Goal: Task Accomplishment & Management: Manage account settings

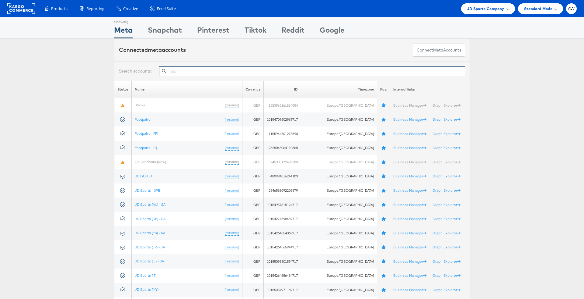
click at [266, 71] on input "text" at bounding box center [312, 71] width 306 height 10
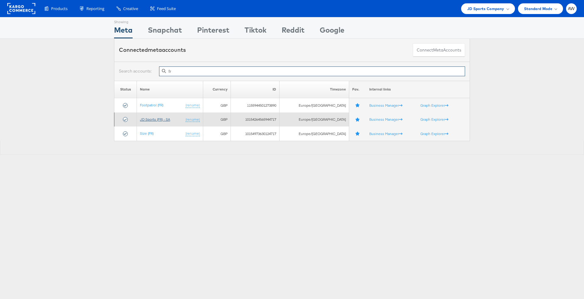
type input "fr"
click at [159, 117] on link "JD Sports (FR) - SA" at bounding box center [155, 119] width 30 height 5
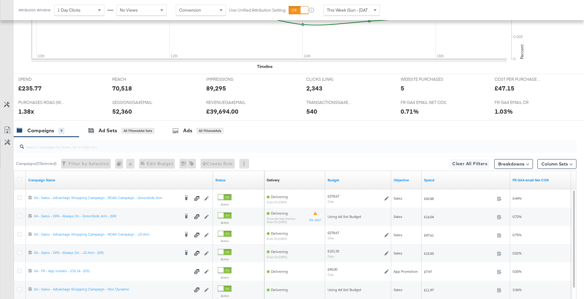
scroll to position [276, 0]
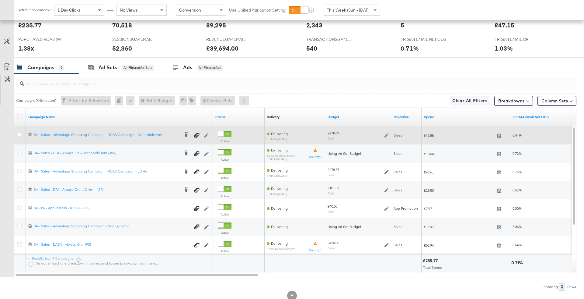
click at [385, 133] on icon at bounding box center [387, 135] width 4 height 4
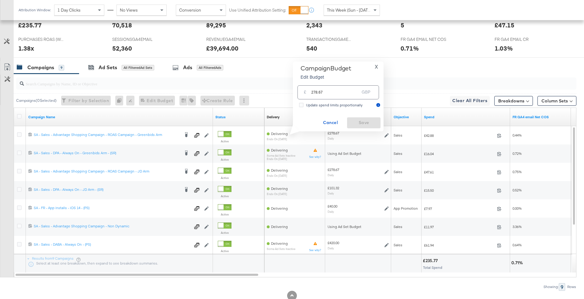
click at [355, 88] on input "278.67" at bounding box center [335, 89] width 48 height 13
type input "390"
click at [328, 122] on span "Cancel" at bounding box center [330, 123] width 29 height 8
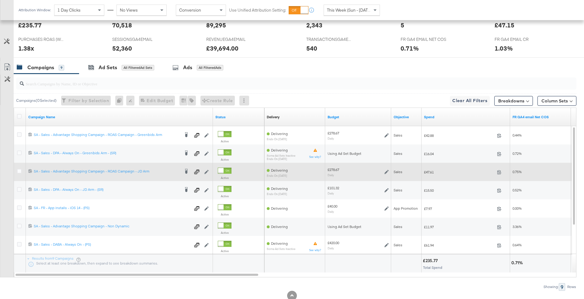
click at [386, 170] on icon at bounding box center [387, 172] width 4 height 4
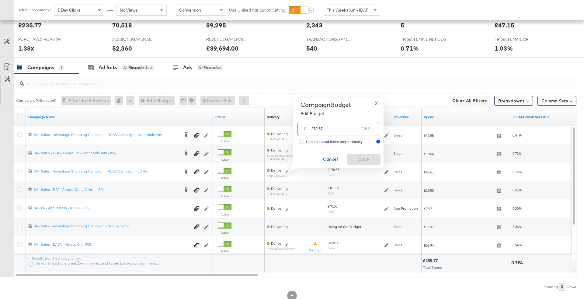
click at [339, 128] on input "278.67" at bounding box center [335, 126] width 48 height 13
type input "390"
click at [363, 158] on span "Save" at bounding box center [364, 159] width 29 height 8
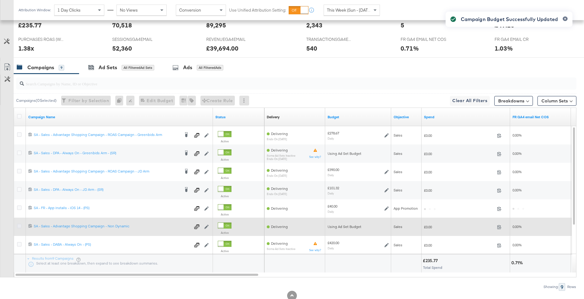
click at [17, 225] on icon at bounding box center [19, 225] width 5 height 5
click at [0, 0] on input "checkbox" at bounding box center [0, 0] width 0 height 0
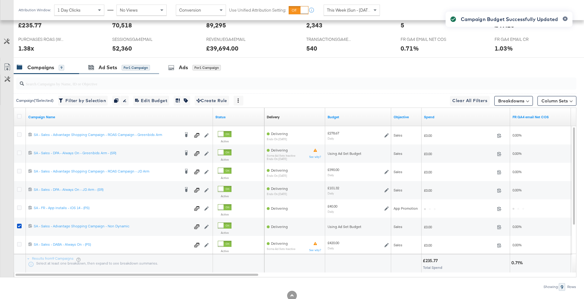
click at [124, 70] on div "Ad Sets for 1 Campaign" at bounding box center [119, 67] width 80 height 13
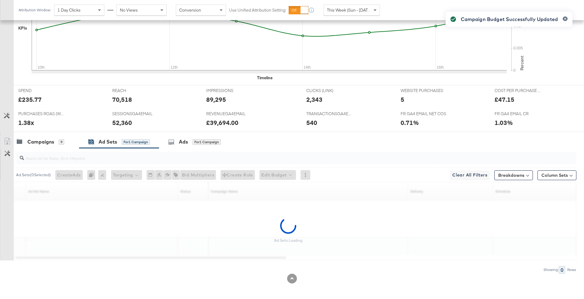
scroll to position [184, 0]
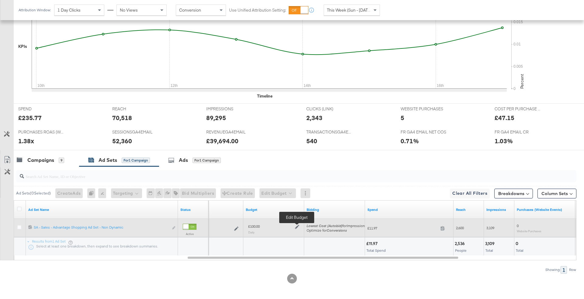
click at [298, 224] on icon at bounding box center [297, 226] width 4 height 4
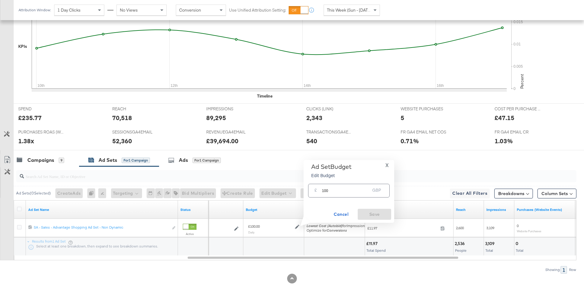
click at [334, 187] on input "100" at bounding box center [346, 187] width 48 height 13
type input "190"
click at [383, 194] on span "Ok" at bounding box center [381, 192] width 5 height 4
click at [377, 214] on span "Save" at bounding box center [374, 214] width 29 height 8
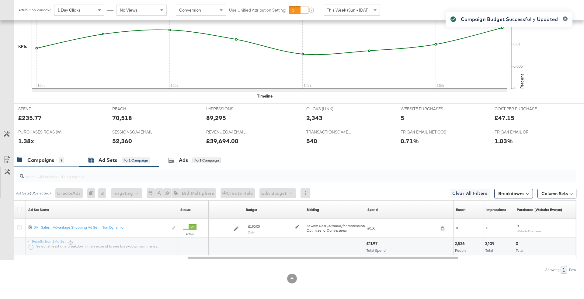
click at [55, 157] on div "Campaigns 9" at bounding box center [40, 159] width 47 height 7
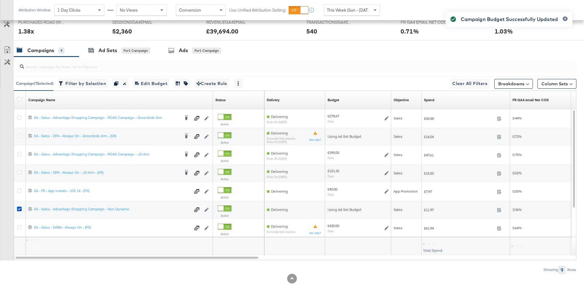
scroll to position [292, 0]
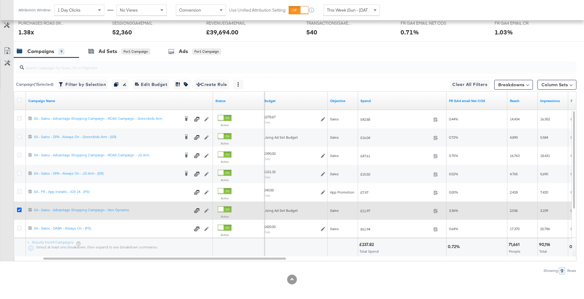
click at [18, 207] on icon at bounding box center [19, 209] width 5 height 5
click at [0, 0] on input "checkbox" at bounding box center [0, 0] width 0 height 0
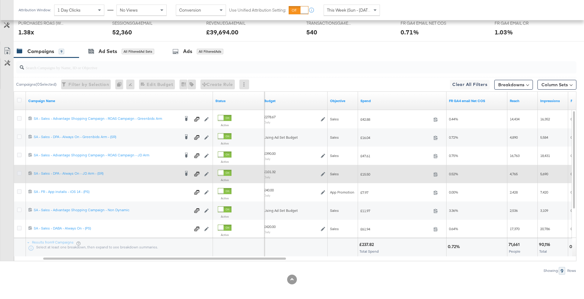
click at [19, 171] on icon at bounding box center [19, 173] width 5 height 5
click at [0, 0] on input "checkbox" at bounding box center [0, 0] width 0 height 0
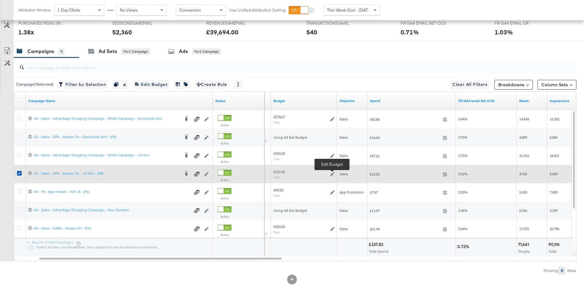
click at [333, 172] on icon at bounding box center [333, 174] width 4 height 4
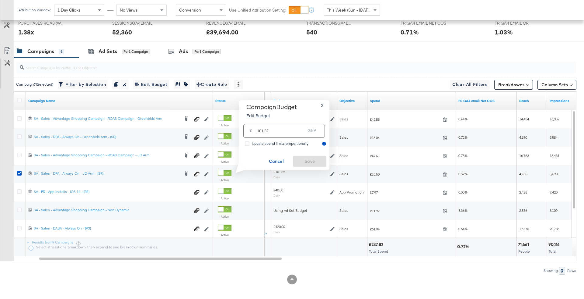
click at [283, 135] on input "101.32" at bounding box center [281, 128] width 48 height 13
type input "125"
click at [305, 162] on span "Save" at bounding box center [310, 161] width 29 height 8
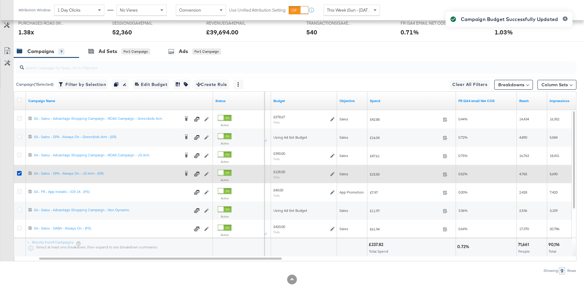
click at [16, 173] on div at bounding box center [20, 173] width 11 height 11
click at [20, 169] on div at bounding box center [20, 173] width 11 height 11
click at [17, 173] on icon at bounding box center [19, 173] width 5 height 5
click at [0, 0] on input "checkbox" at bounding box center [0, 0] width 0 height 0
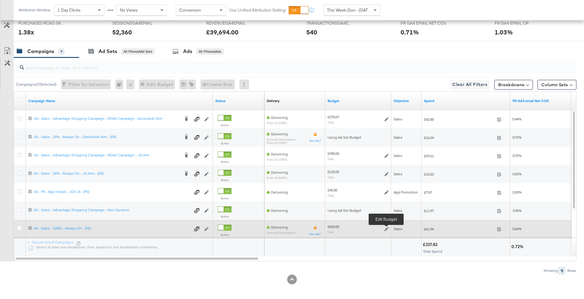
click at [387, 226] on icon at bounding box center [387, 228] width 4 height 4
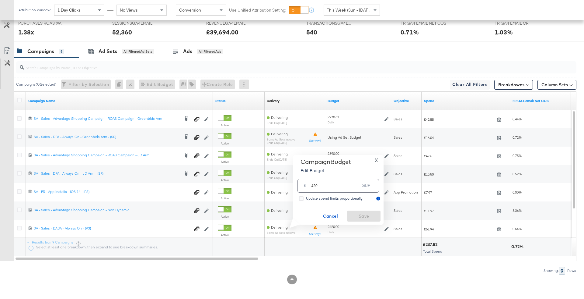
click at [347, 185] on input "420" at bounding box center [335, 183] width 48 height 13
type input "580"
click at [361, 216] on span "Save" at bounding box center [364, 216] width 29 height 8
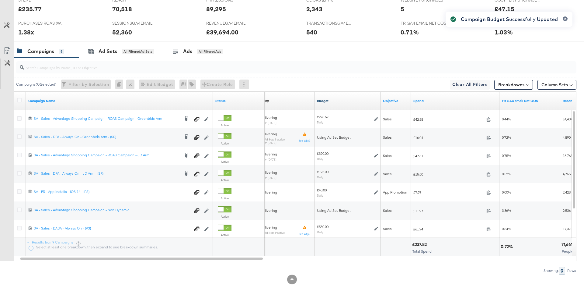
scroll to position [0, 0]
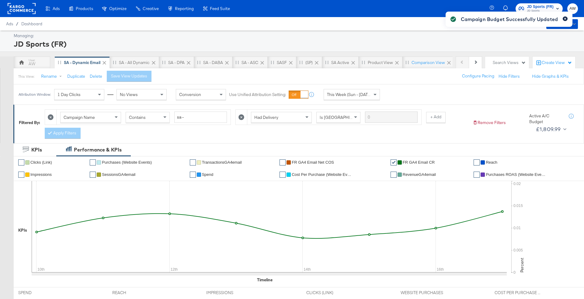
click at [566, 19] on icon "button" at bounding box center [566, 19] width 2 height 2
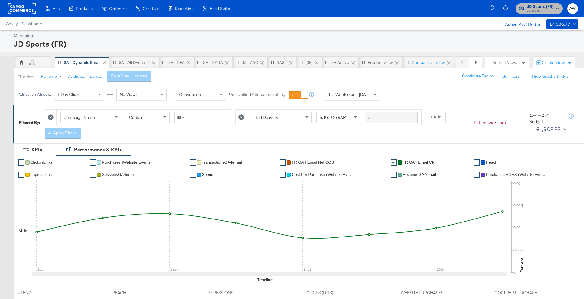
click at [544, 9] on span "JD Sports" at bounding box center [540, 11] width 27 height 5
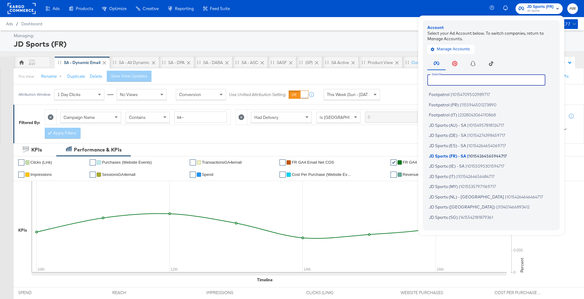
click at [498, 82] on input "text" at bounding box center [487, 79] width 118 height 11
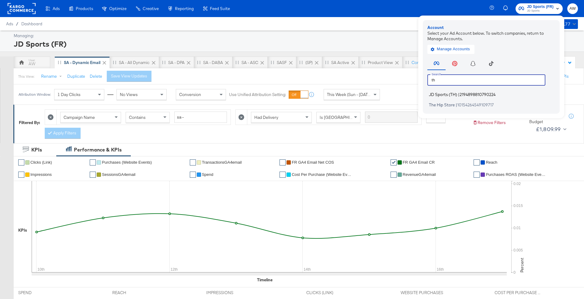
type input "th"
click at [474, 95] on span "2194898810790224" at bounding box center [478, 94] width 36 height 5
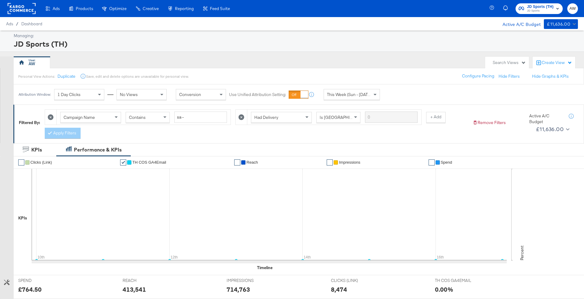
scroll to position [203, 0]
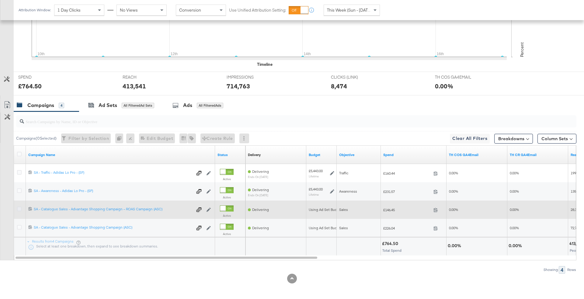
click at [18, 206] on icon at bounding box center [19, 208] width 5 height 5
click at [0, 0] on input "checkbox" at bounding box center [0, 0] width 0 height 0
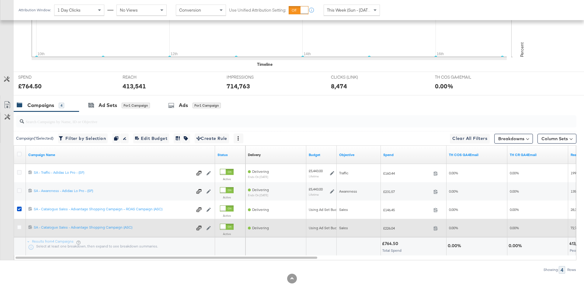
click at [18, 228] on div at bounding box center [20, 228] width 6 height 6
click at [18, 225] on icon at bounding box center [19, 227] width 5 height 5
click at [0, 0] on input "checkbox" at bounding box center [0, 0] width 0 height 0
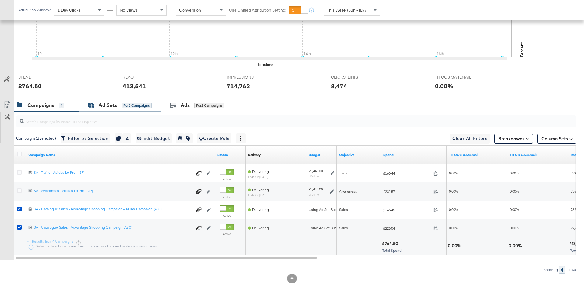
click at [127, 103] on div "for 2 Campaigns" at bounding box center [137, 105] width 30 height 5
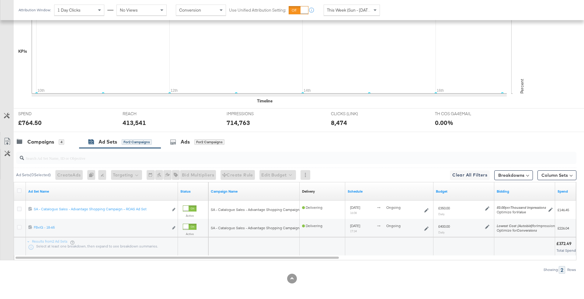
scroll to position [0, 0]
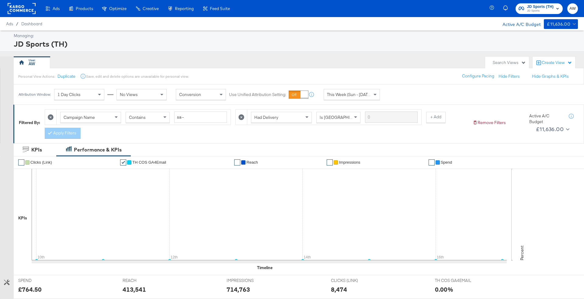
click at [549, 12] on span "JD Sports" at bounding box center [540, 11] width 27 height 5
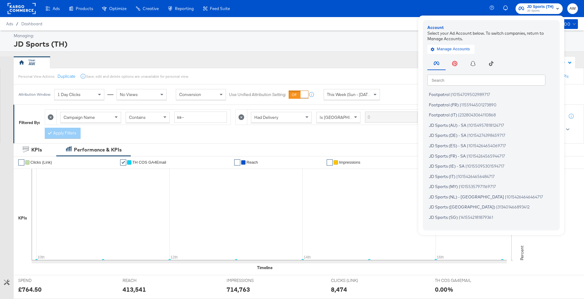
click at [499, 82] on input "text" at bounding box center [487, 79] width 118 height 11
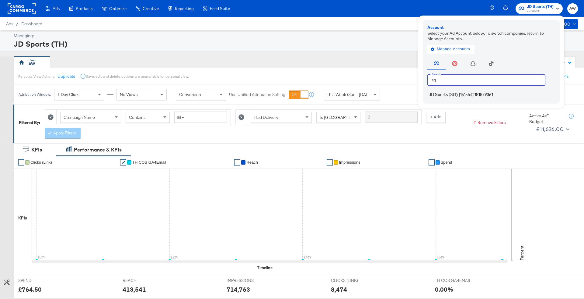
type input "sg"
click at [477, 96] on span "1415542181879361" at bounding box center [477, 94] width 33 height 5
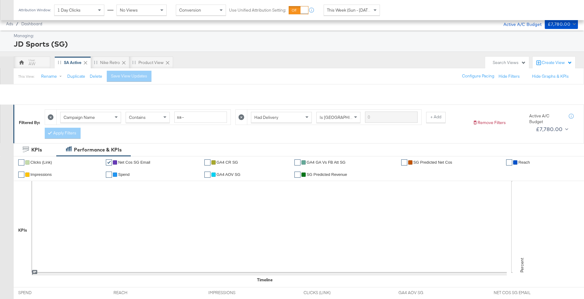
scroll to position [220, 0]
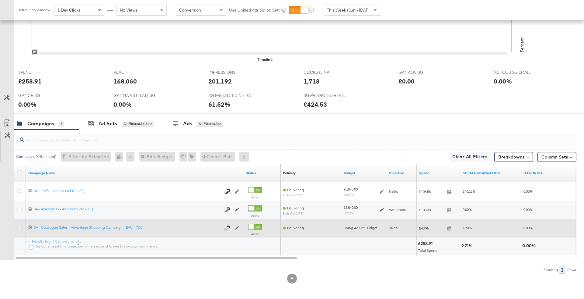
click at [20, 226] on icon at bounding box center [19, 227] width 5 height 5
click at [0, 0] on input "checkbox" at bounding box center [0, 0] width 0 height 0
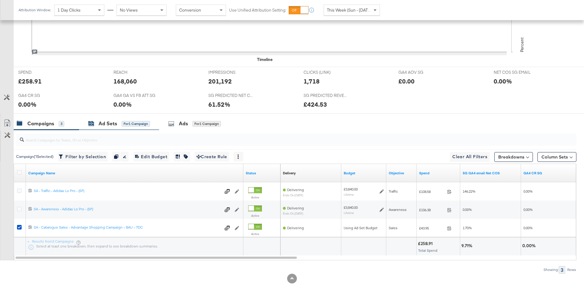
click at [121, 122] on div "Ad Sets for 1 Campaign" at bounding box center [119, 123] width 62 height 7
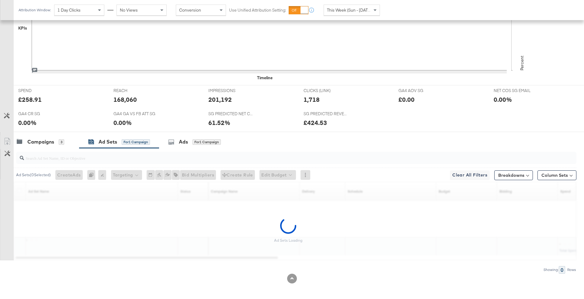
scroll to position [184, 0]
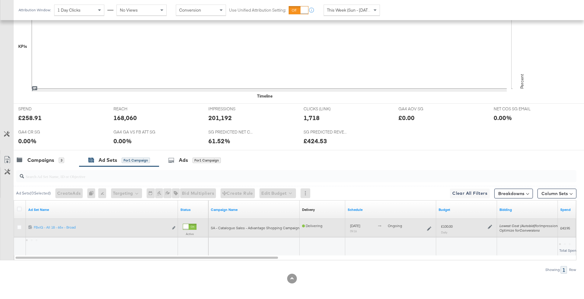
click at [493, 227] on div "£100.00 Daily" at bounding box center [467, 228] width 56 height 15
click at [492, 226] on icon at bounding box center [490, 226] width 4 height 4
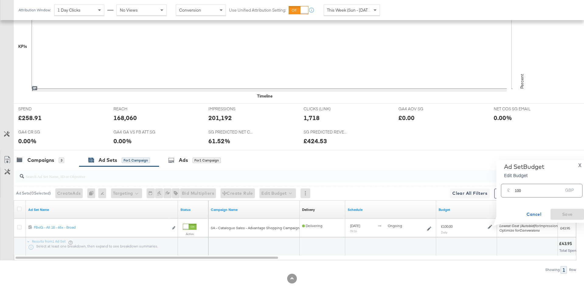
click at [513, 187] on div "£ 100 GBP" at bounding box center [542, 191] width 82 height 14
click at [520, 189] on input "100" at bounding box center [539, 187] width 48 height 13
type input "60"
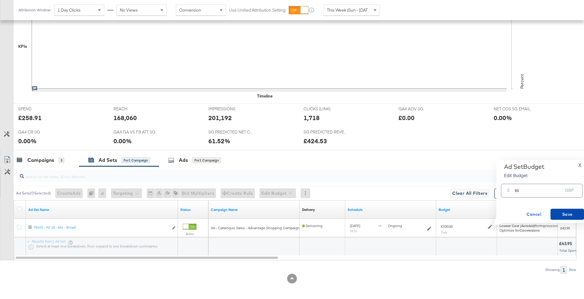
click at [566, 214] on span "Save" at bounding box center [567, 214] width 29 height 8
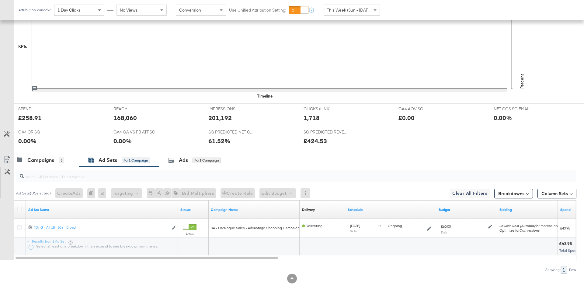
scroll to position [0, 0]
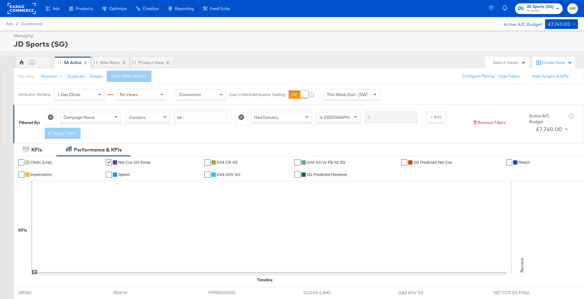
click at [544, 8] on span "JD Sports (SG)" at bounding box center [540, 7] width 27 height 6
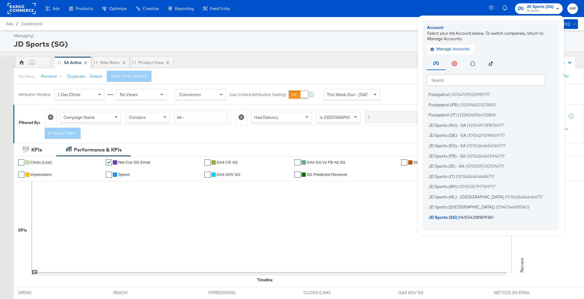
click at [491, 73] on div "Search Search Footpatrol | 10154709502989717 Footpatrol (FR) | 1155944501273890…" at bounding box center [492, 140] width 131 height 170
click at [491, 77] on input "text" at bounding box center [486, 79] width 118 height 11
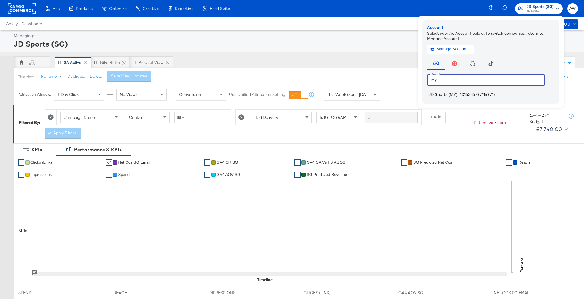
type input "my"
click at [481, 93] on span "10155357971169717" at bounding box center [478, 94] width 36 height 5
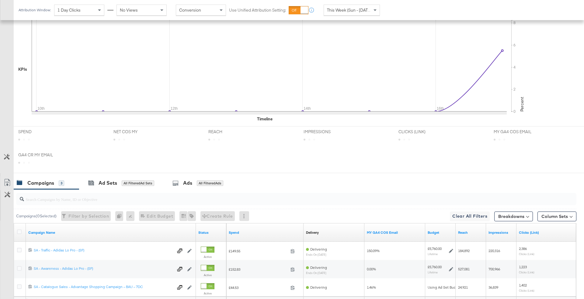
scroll to position [220, 0]
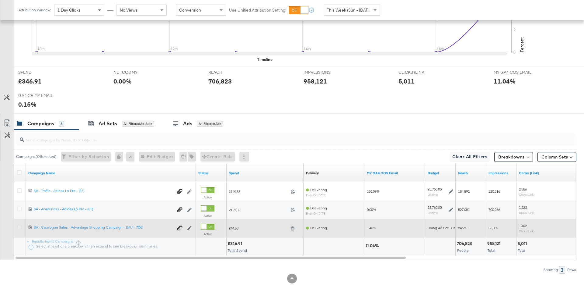
click at [18, 225] on icon at bounding box center [19, 227] width 5 height 5
click at [0, 0] on input "checkbox" at bounding box center [0, 0] width 0 height 0
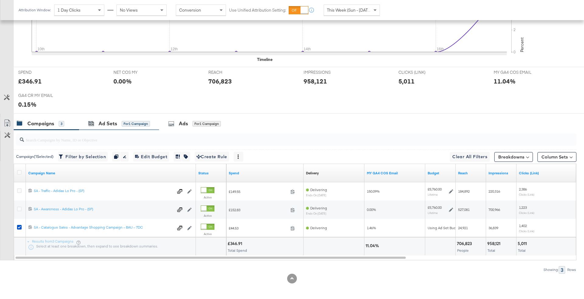
click at [130, 126] on div "Ad Sets for 1 Campaign" at bounding box center [119, 123] width 80 height 13
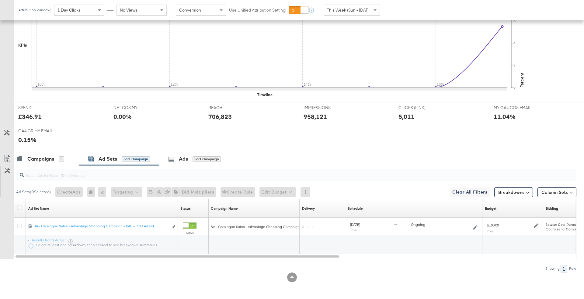
scroll to position [184, 0]
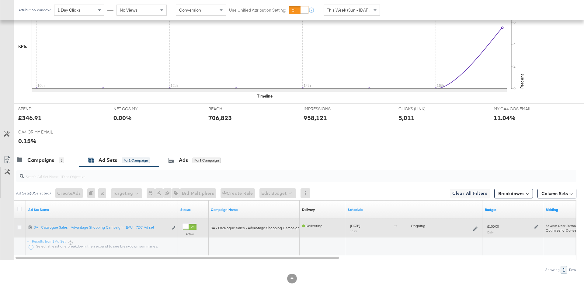
click at [540, 225] on div "£100.00 Daily" at bounding box center [513, 228] width 56 height 15
click at [535, 225] on icon at bounding box center [536, 226] width 4 height 4
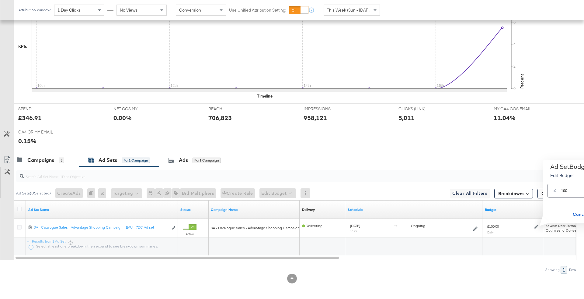
click at [566, 190] on input "100" at bounding box center [585, 187] width 48 height 13
type input "150"
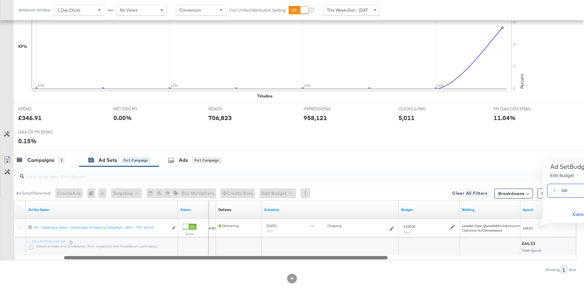
drag, startPoint x: 327, startPoint y: 255, endPoint x: 375, endPoint y: 255, distance: 47.8
click at [376, 255] on div at bounding box center [226, 256] width 324 height 5
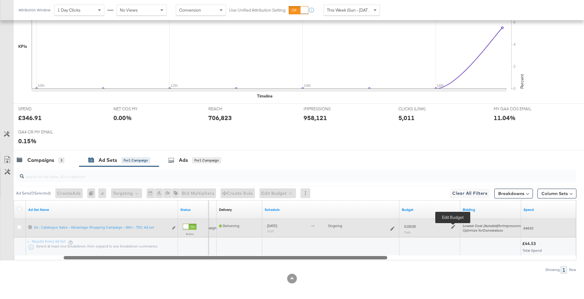
click at [452, 226] on icon at bounding box center [453, 227] width 4 height 4
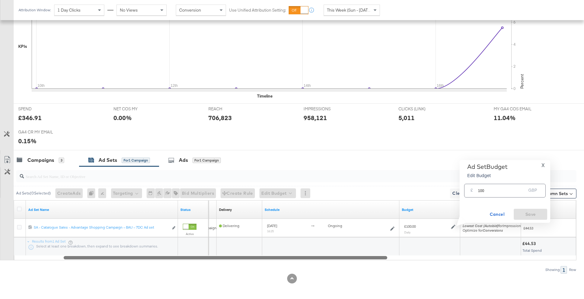
click at [492, 190] on input "100" at bounding box center [502, 187] width 48 height 13
type input "150"
click at [535, 214] on span "Save" at bounding box center [531, 214] width 29 height 8
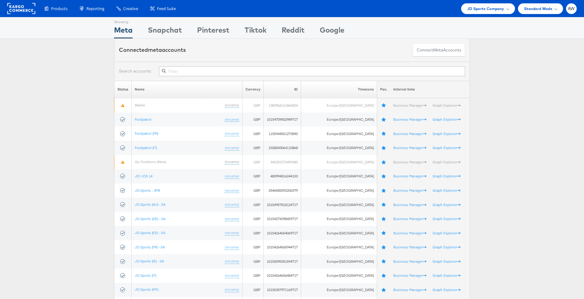
click at [296, 72] on input "text" at bounding box center [312, 71] width 306 height 10
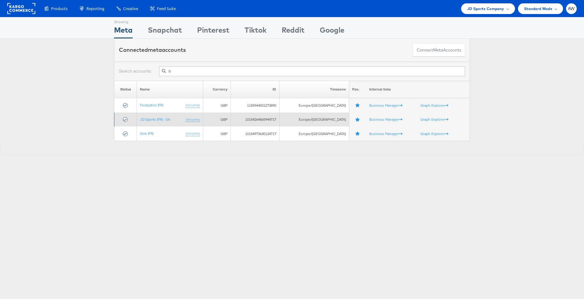
type input "fr"
click at [172, 116] on td "JD Sports (FR) - SA (rename)" at bounding box center [170, 119] width 66 height 14
click at [161, 118] on link "JD Sports (FR) - SA" at bounding box center [155, 119] width 30 height 5
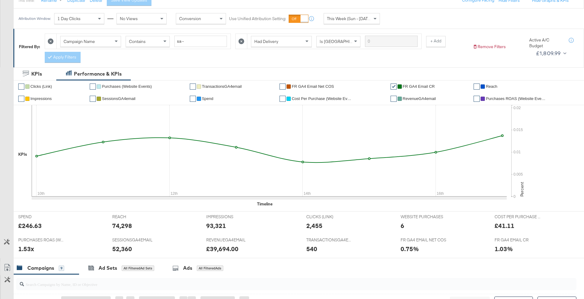
scroll to position [74, 0]
